Goal: Information Seeking & Learning: Learn about a topic

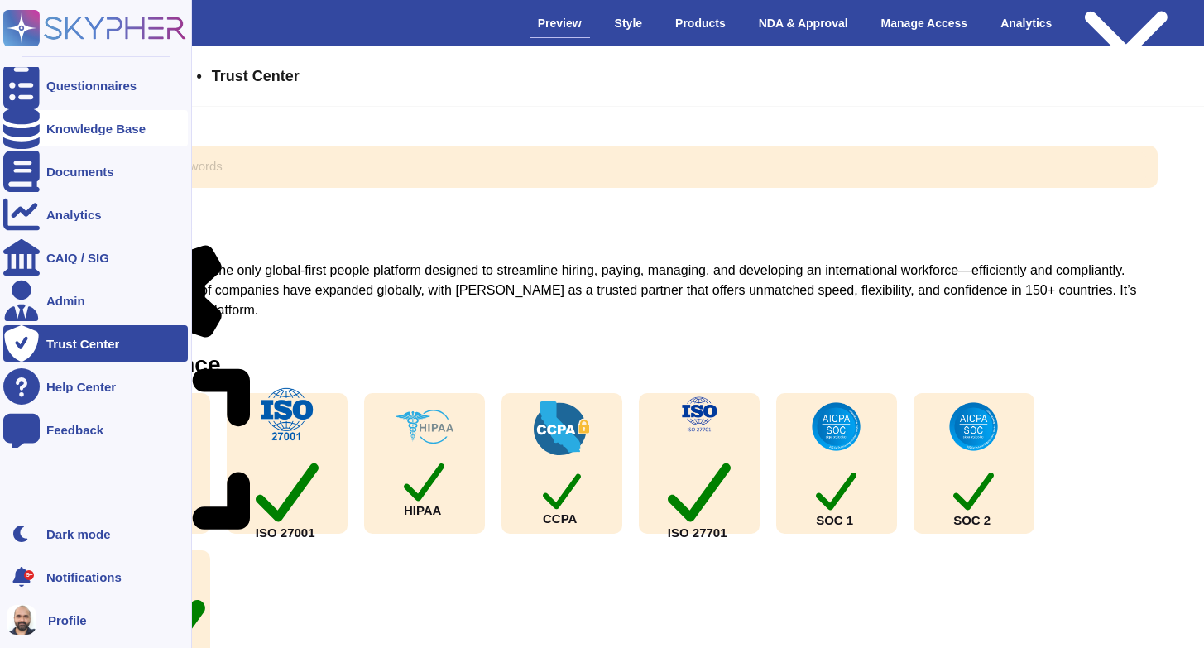
click at [69, 121] on div "Knowledge Base" at bounding box center [95, 128] width 185 height 36
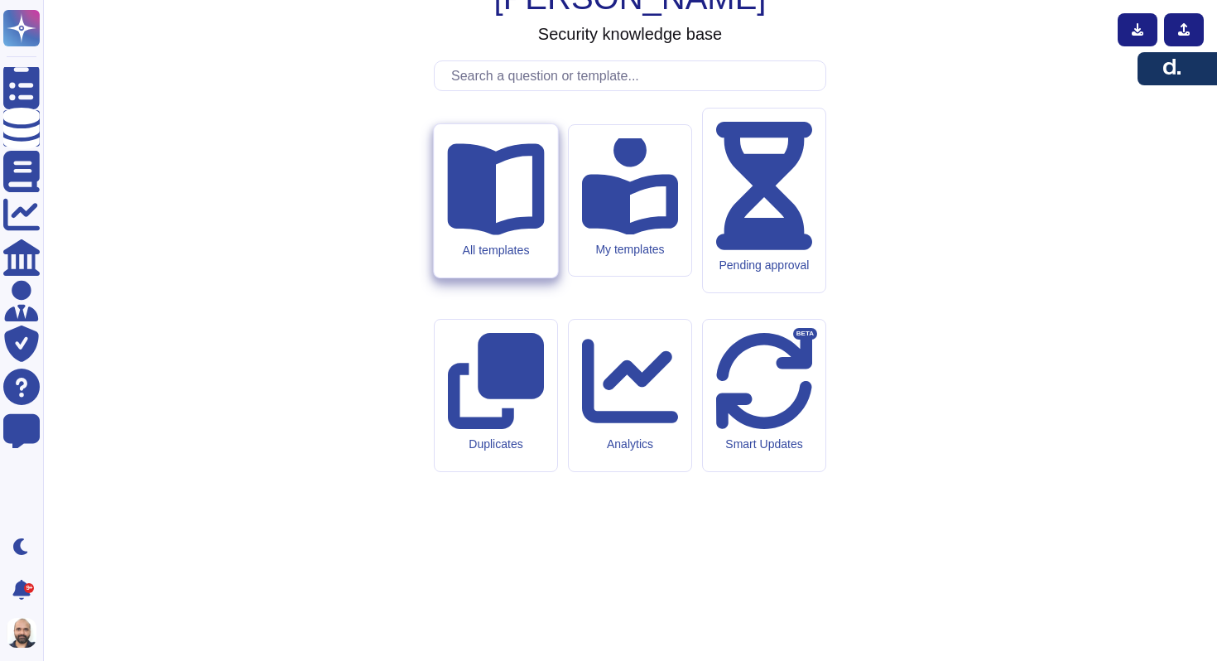
click at [482, 235] on icon at bounding box center [495, 189] width 97 height 92
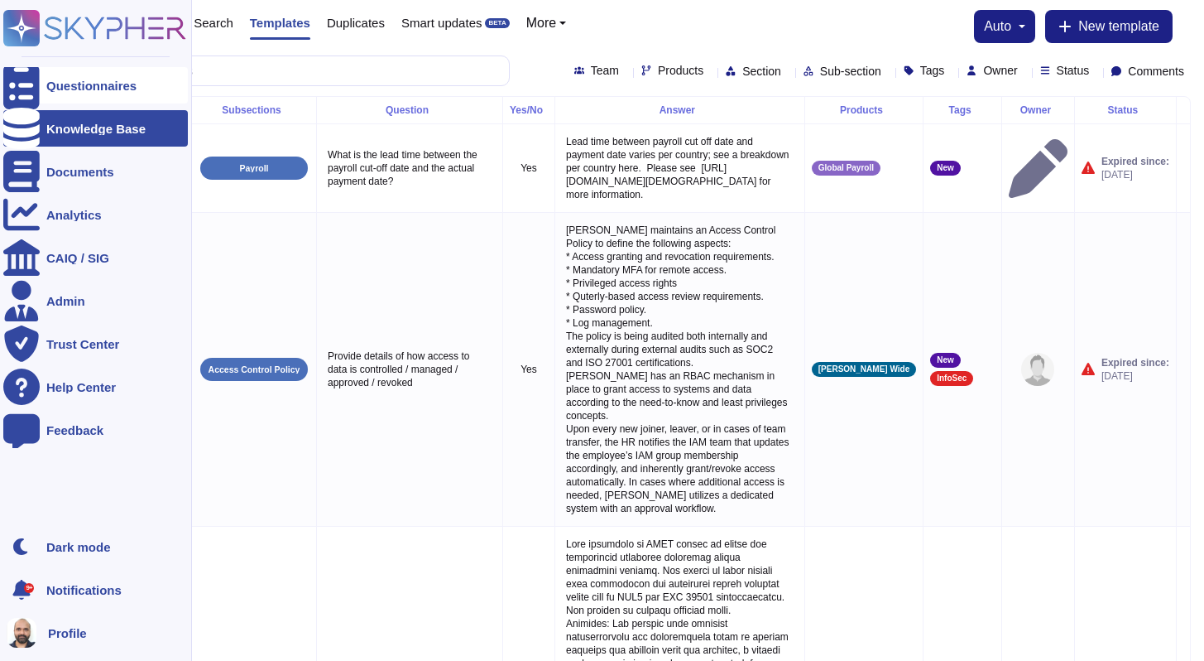
click at [70, 78] on div "Questionnaires" at bounding box center [95, 85] width 185 height 36
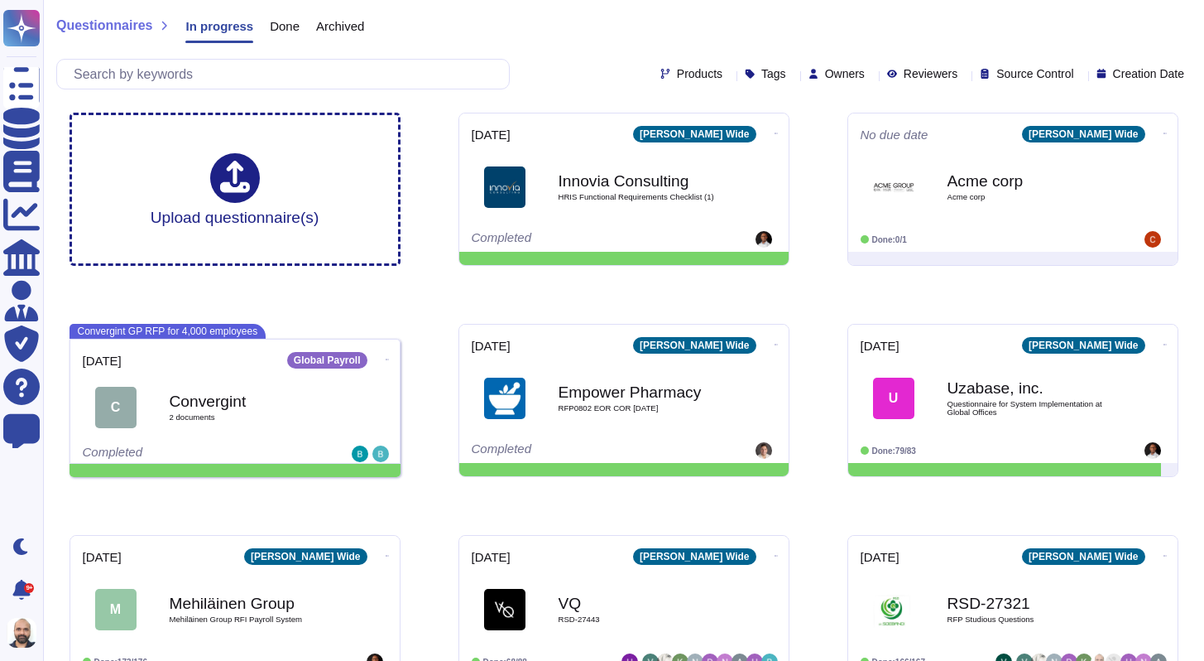
click at [277, 25] on span "Done" at bounding box center [285, 26] width 30 height 12
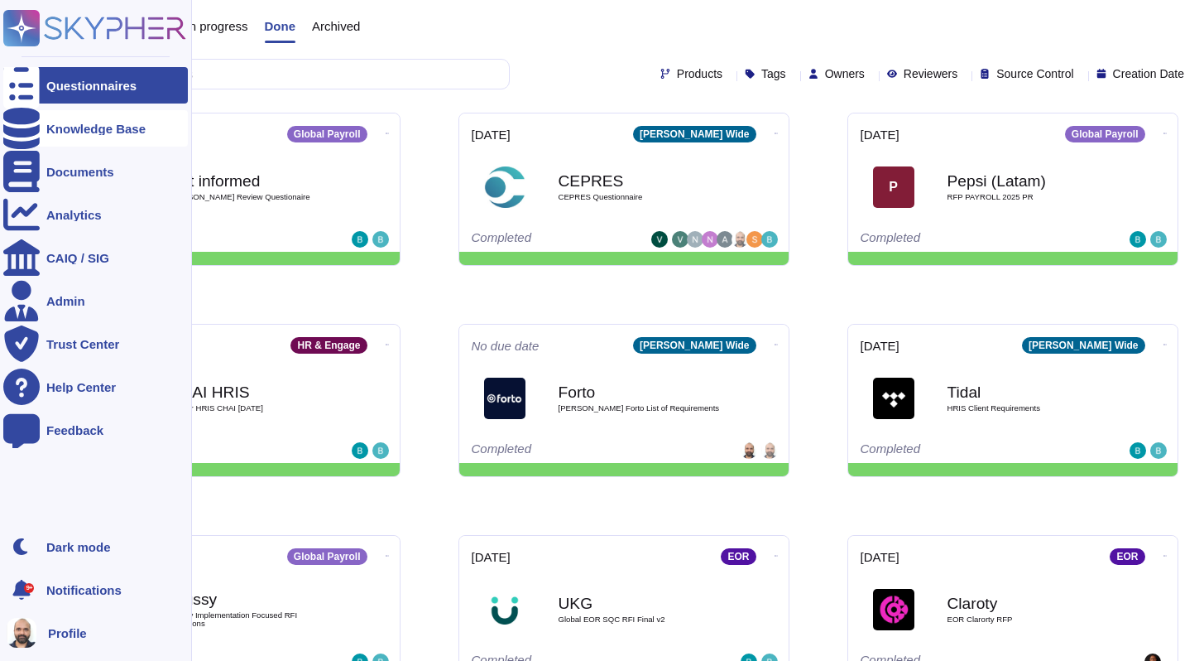
click at [53, 134] on div "Knowledge Base" at bounding box center [95, 129] width 99 height 12
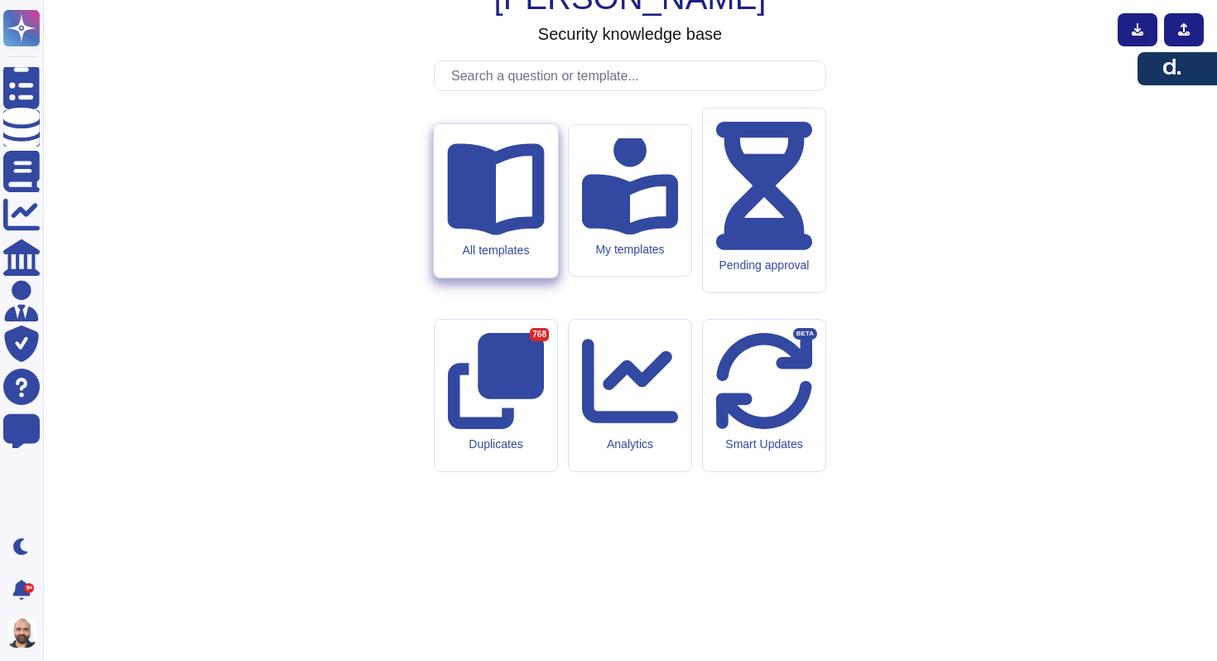
click at [474, 277] on div "All templates" at bounding box center [495, 200] width 123 height 153
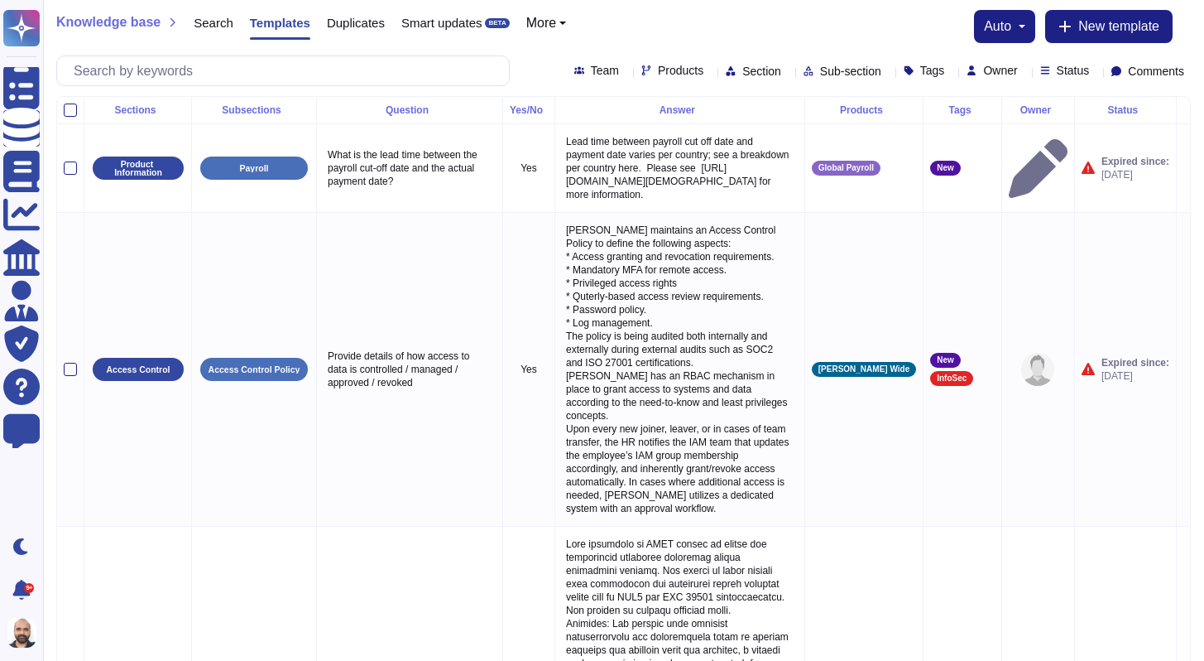
click at [658, 70] on span "Products" at bounding box center [681, 71] width 46 height 12
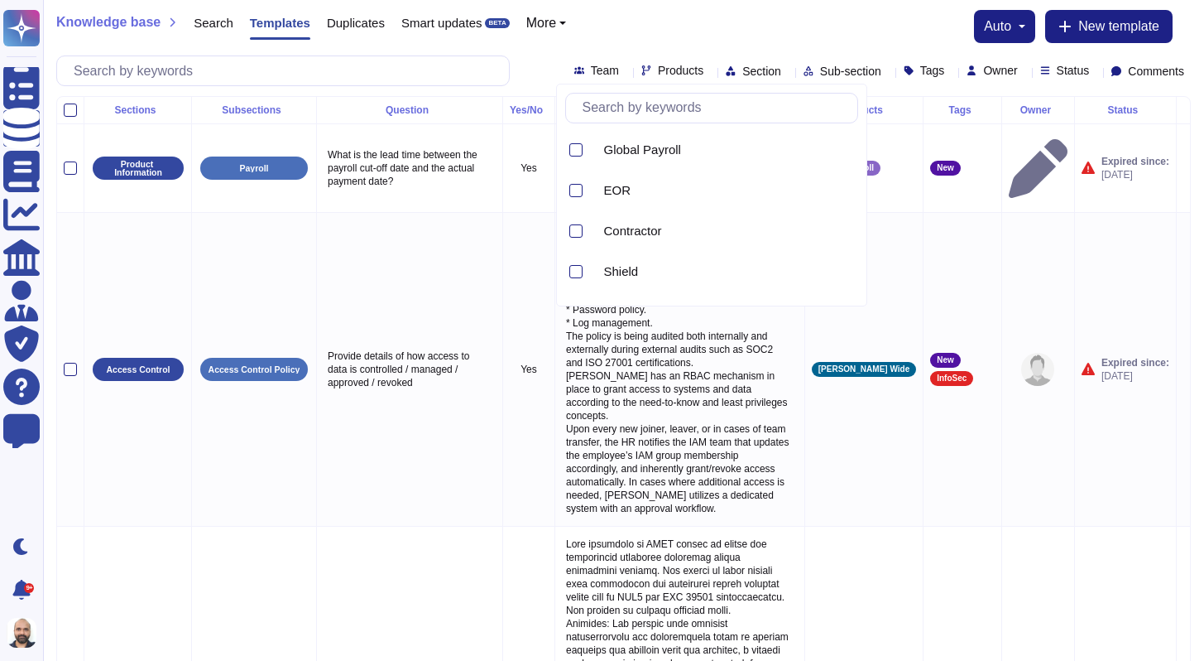
click at [743, 75] on span "Section" at bounding box center [762, 71] width 39 height 12
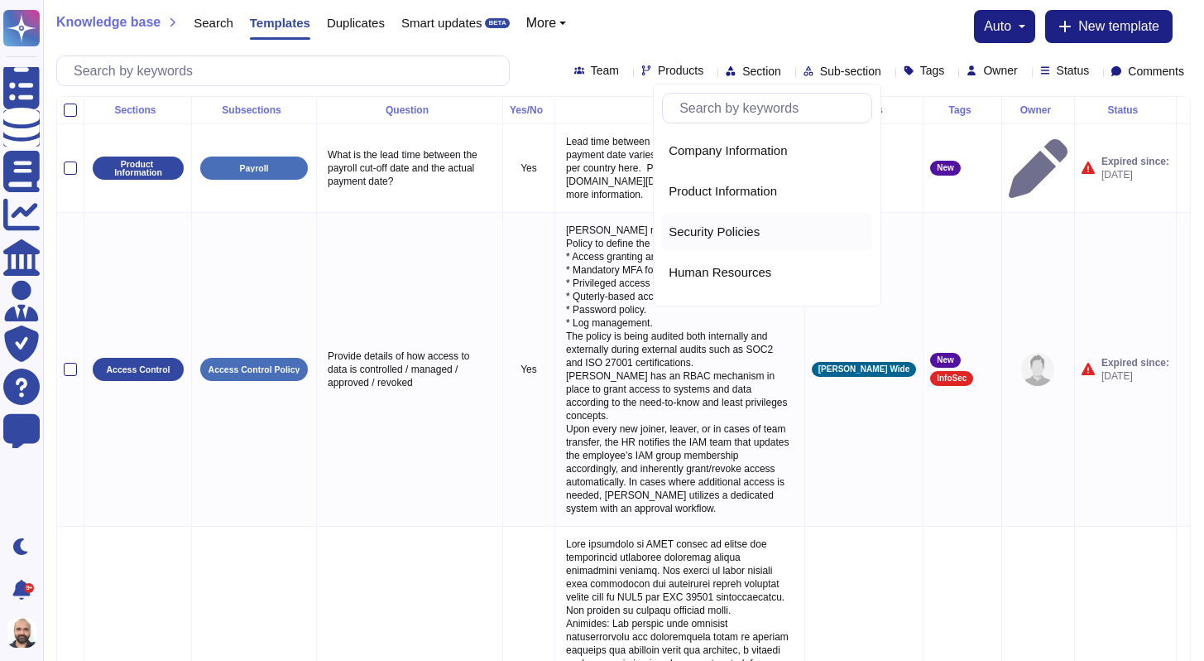
click at [711, 236] on span "Security Policies" at bounding box center [714, 231] width 91 height 15
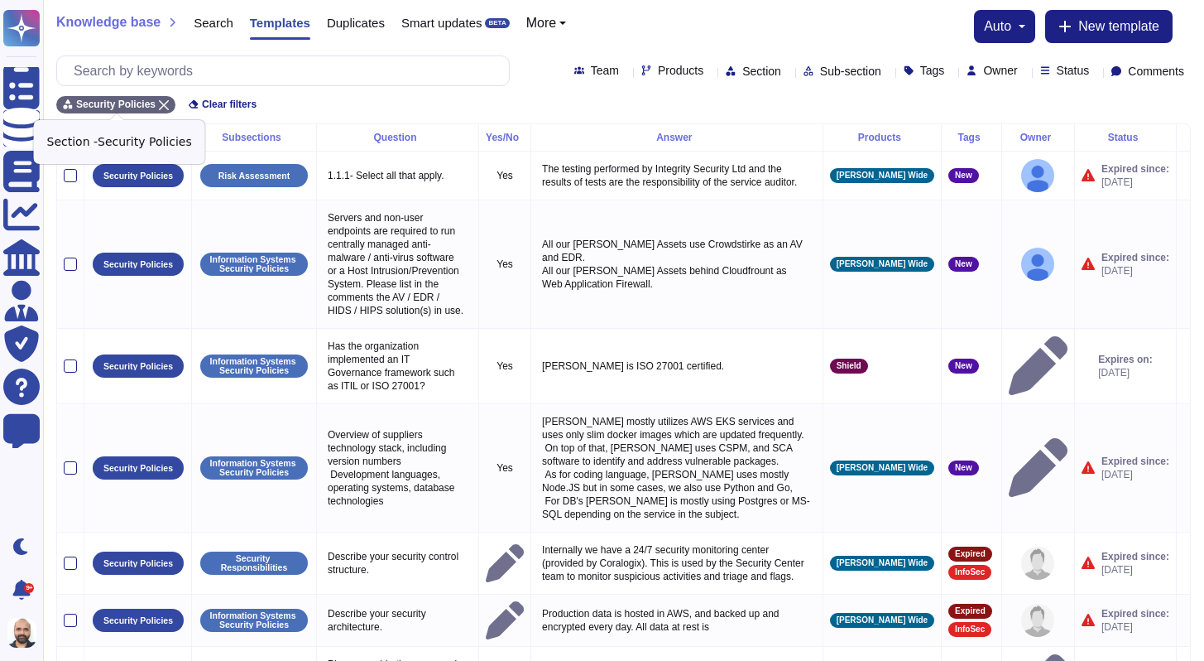
click at [171, 99] on div "Security Policies" at bounding box center [115, 104] width 119 height 17
